Goal: Task Accomplishment & Management: Manage account settings

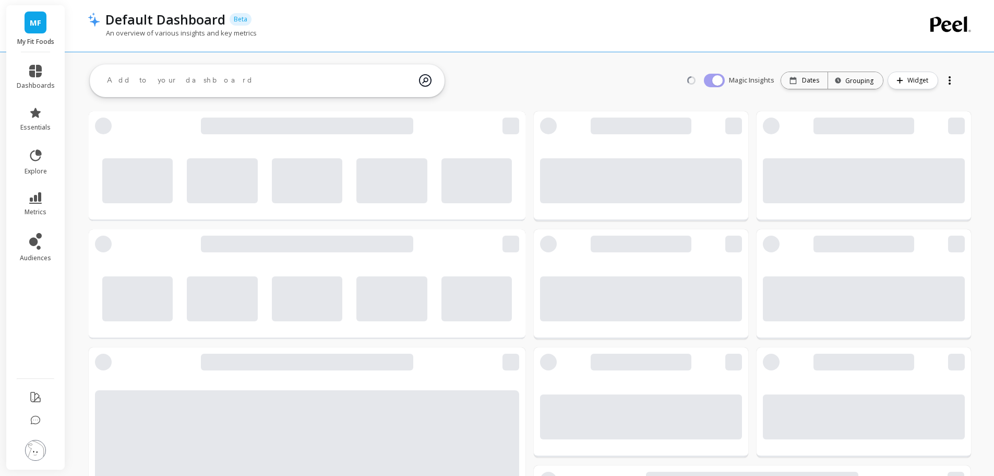
drag, startPoint x: 36, startPoint y: 452, endPoint x: 41, endPoint y: 451, distance: 5.3
click at [37, 452] on img at bounding box center [35, 450] width 21 height 21
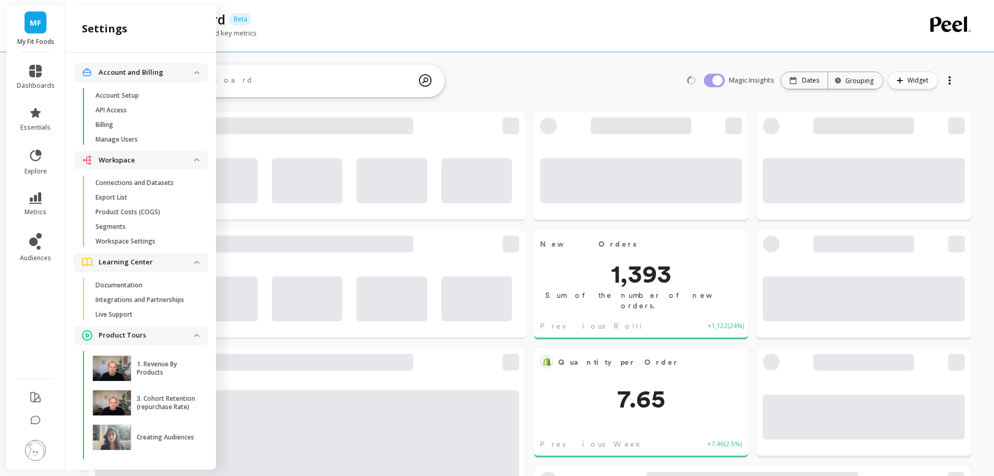
click at [133, 138] on p "Manage Users" at bounding box center [117, 139] width 42 height 8
